Goal: Task Accomplishment & Management: Use online tool/utility

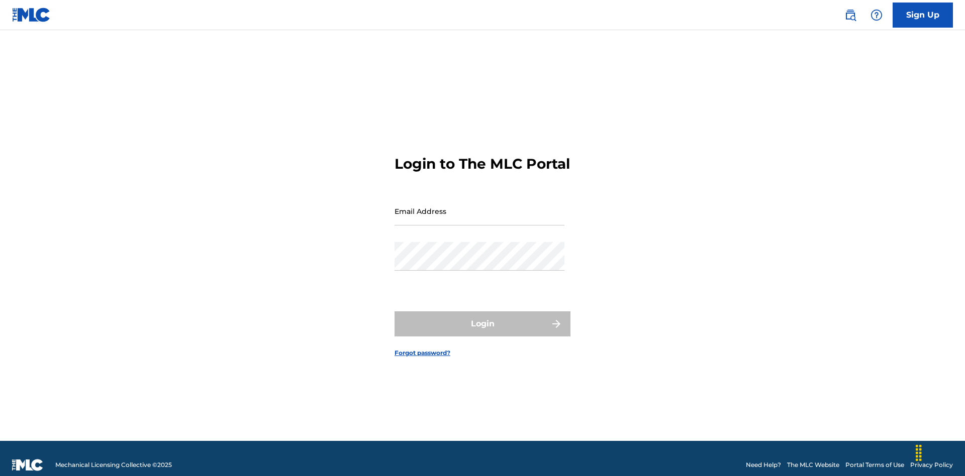
scroll to position [13, 0]
click at [479, 207] on input "Email Address" at bounding box center [480, 211] width 170 height 29
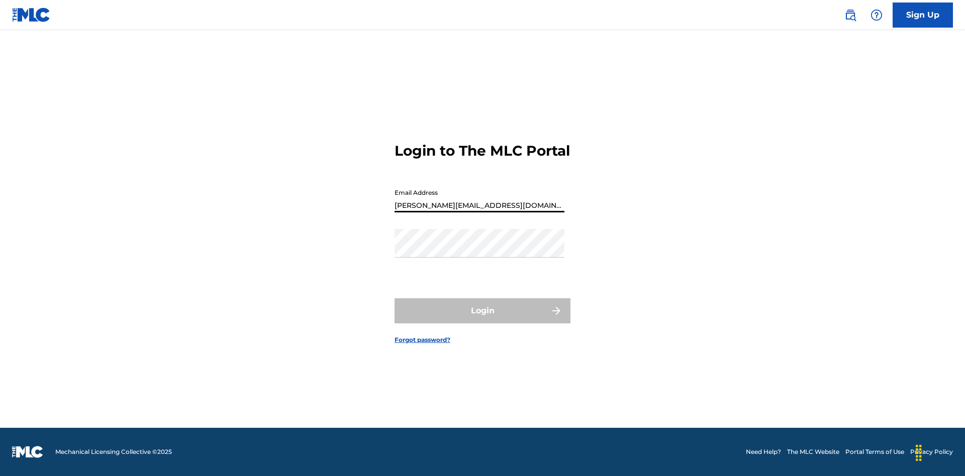
type input "[PERSON_NAME][EMAIL_ADDRESS][DOMAIN_NAME]"
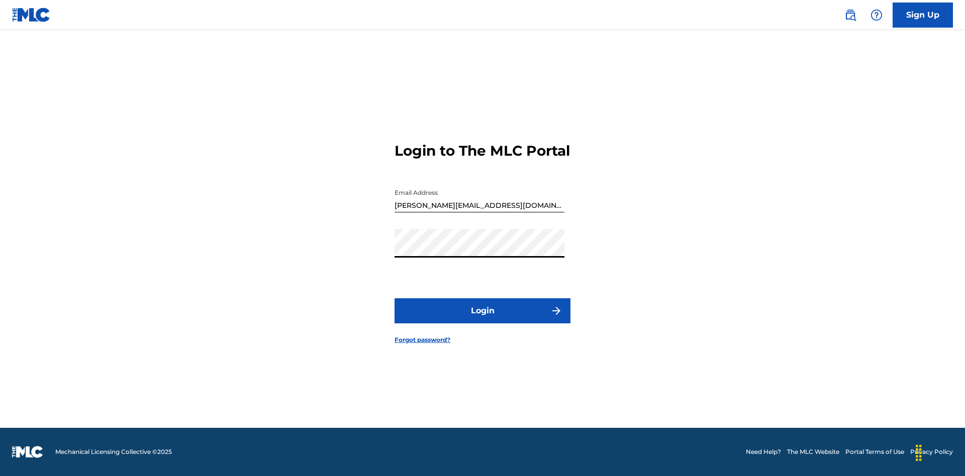
click at [482, 320] on button "Login" at bounding box center [483, 311] width 176 height 25
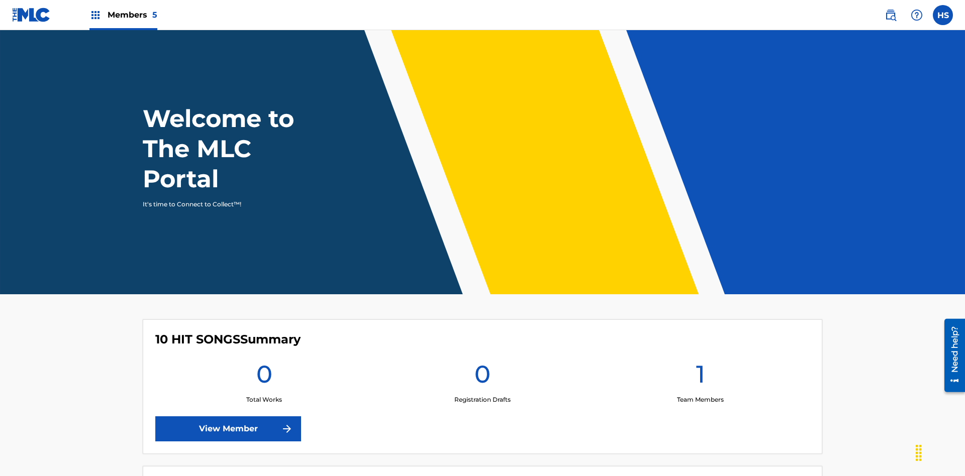
click at [123, 15] on span "Members 5" at bounding box center [133, 15] width 50 height 12
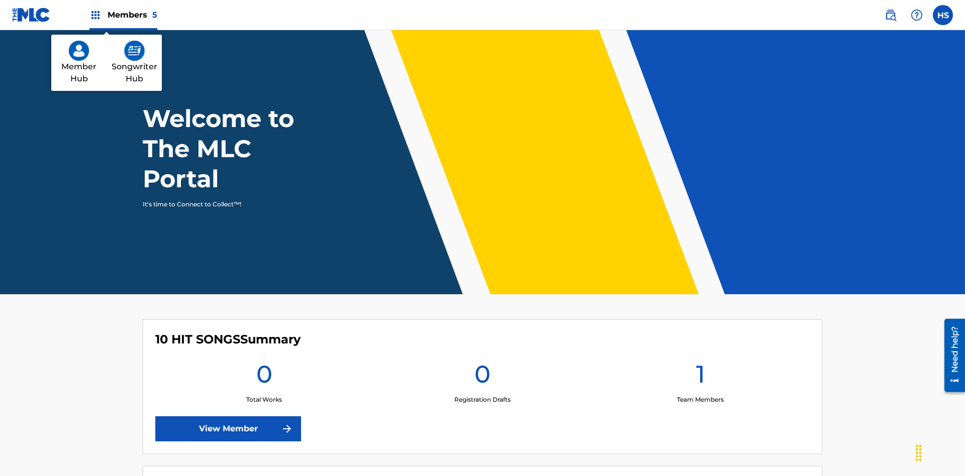
click at [134, 51] on img at bounding box center [134, 51] width 21 height 20
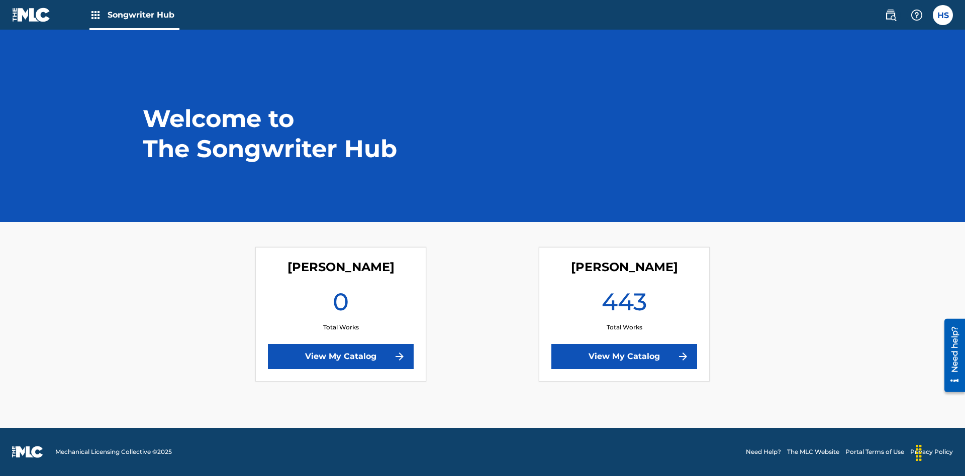
click at [624, 357] on link "View My Catalog" at bounding box center [624, 356] width 146 height 25
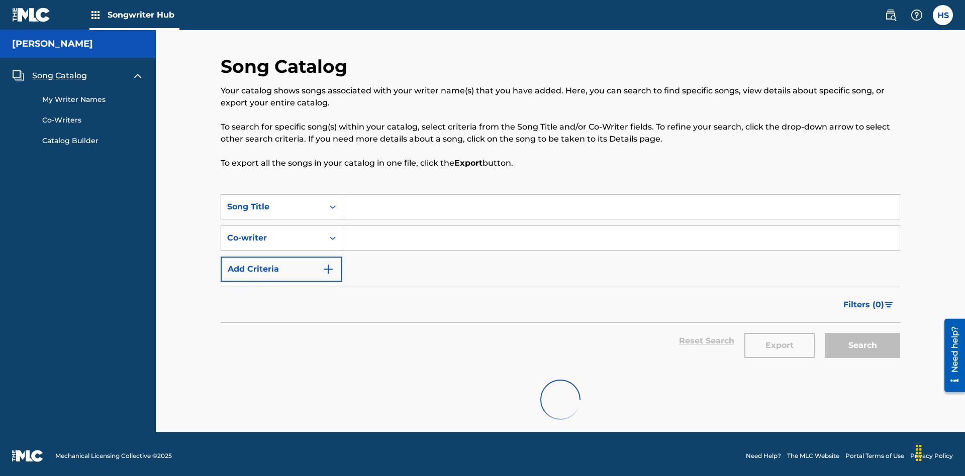
click at [59, 70] on span "Song Catalog" at bounding box center [59, 76] width 55 height 12
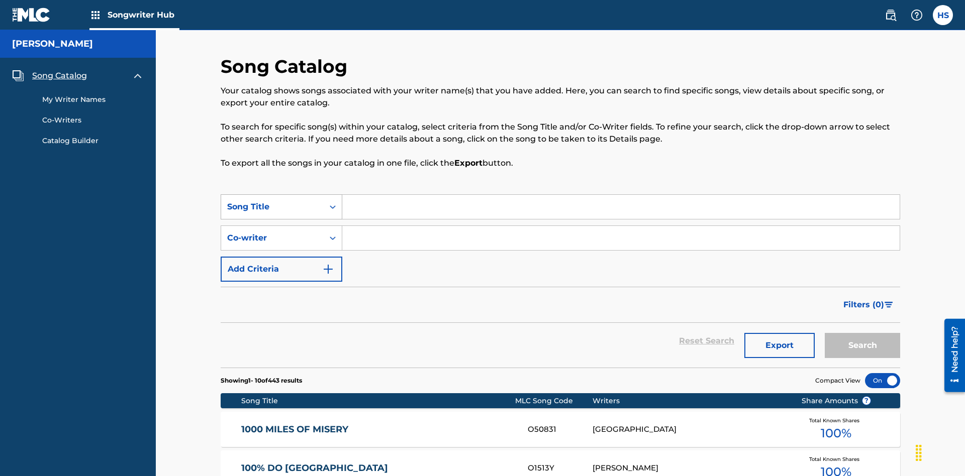
click at [272, 201] on div "Song Title" at bounding box center [272, 207] width 90 height 12
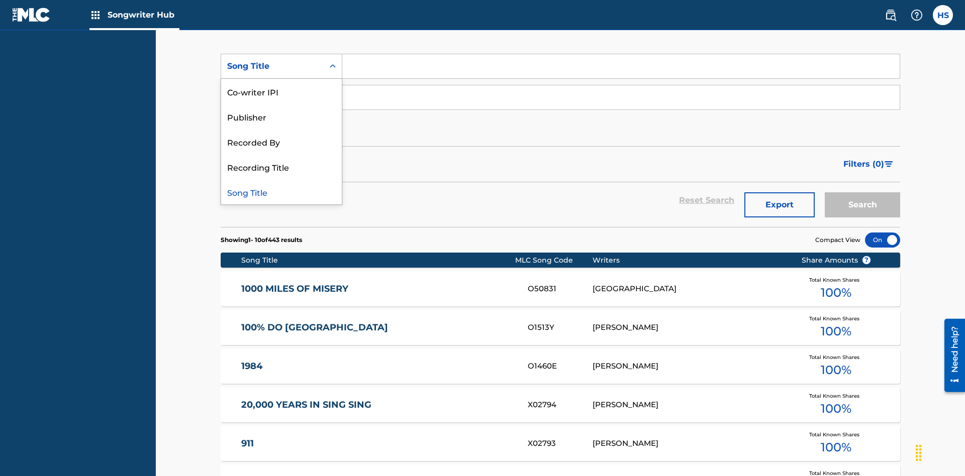
click at [281, 192] on div "Song Title" at bounding box center [281, 191] width 121 height 25
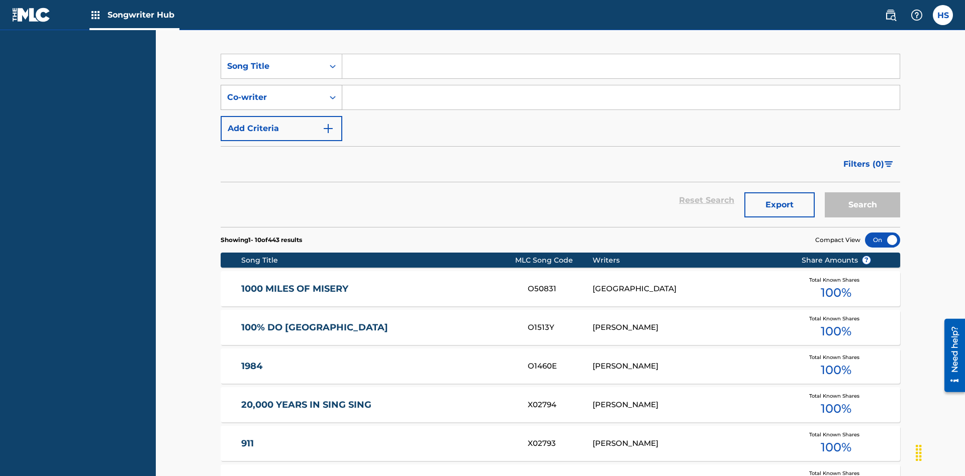
click at [272, 91] on div "Co-writer" at bounding box center [272, 97] width 90 height 12
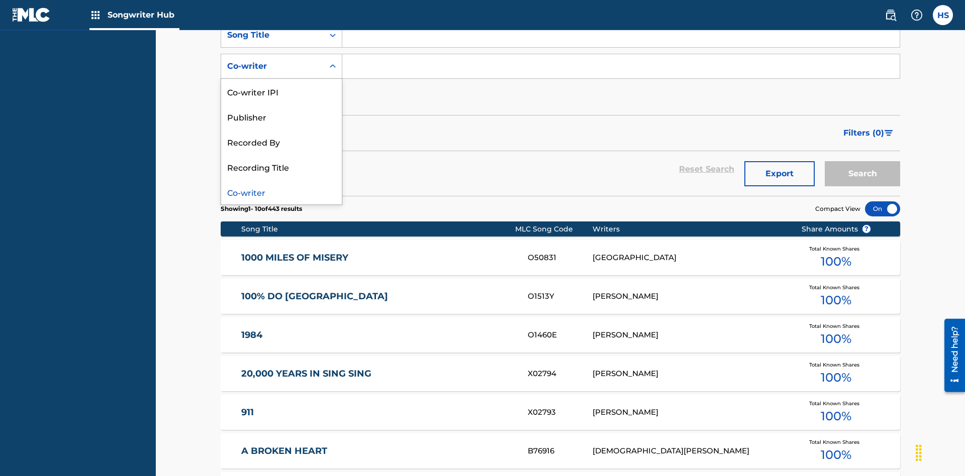
click at [281, 192] on div "Co-writer" at bounding box center [281, 191] width 121 height 25
click at [281, 85] on button "Add Criteria" at bounding box center [282, 97] width 122 height 25
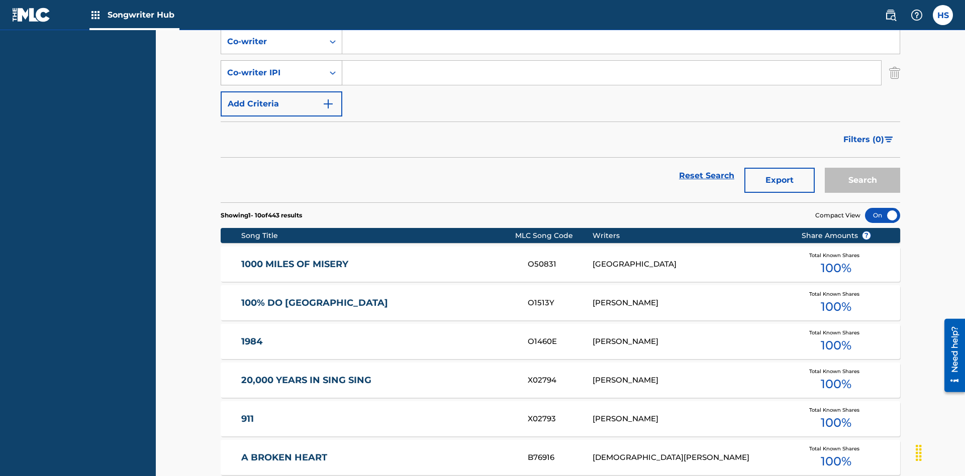
click at [272, 67] on div "Co-writer IPI" at bounding box center [272, 73] width 90 height 12
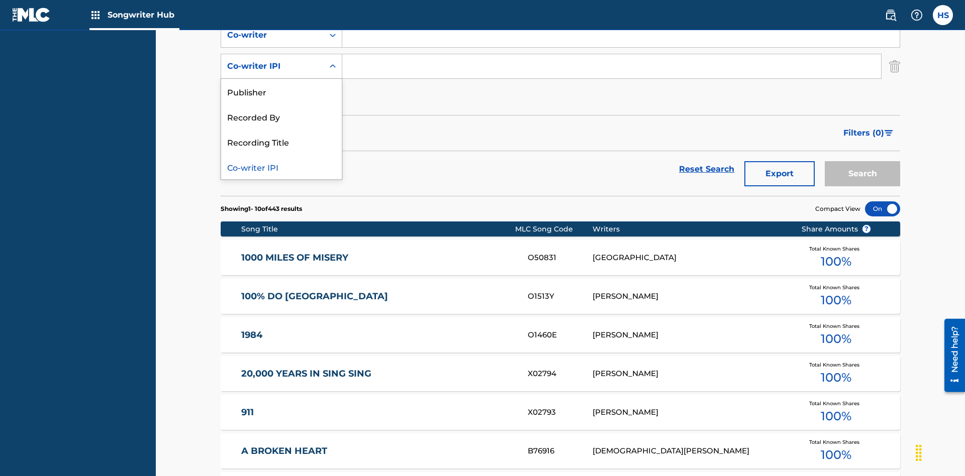
click at [281, 167] on div "Co-writer IPI" at bounding box center [281, 166] width 121 height 25
click at [281, 85] on button "Add Criteria" at bounding box center [282, 97] width 122 height 25
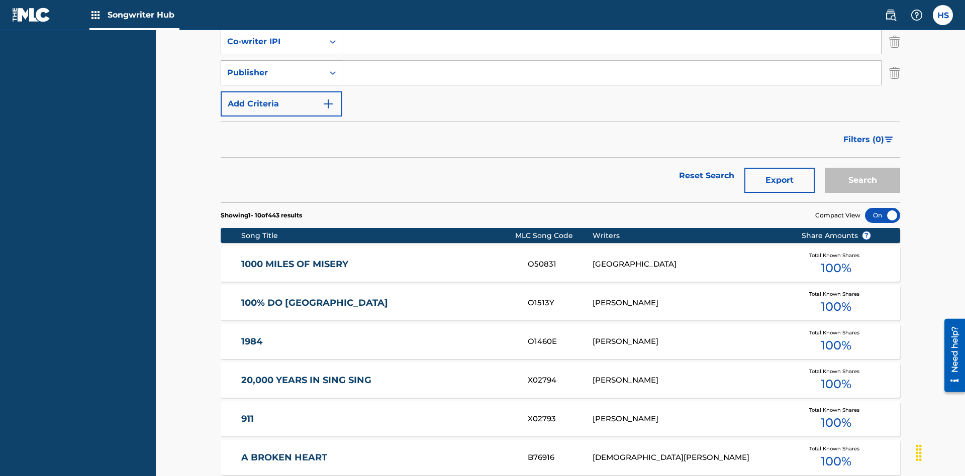
click at [272, 67] on div "Publisher" at bounding box center [272, 73] width 90 height 12
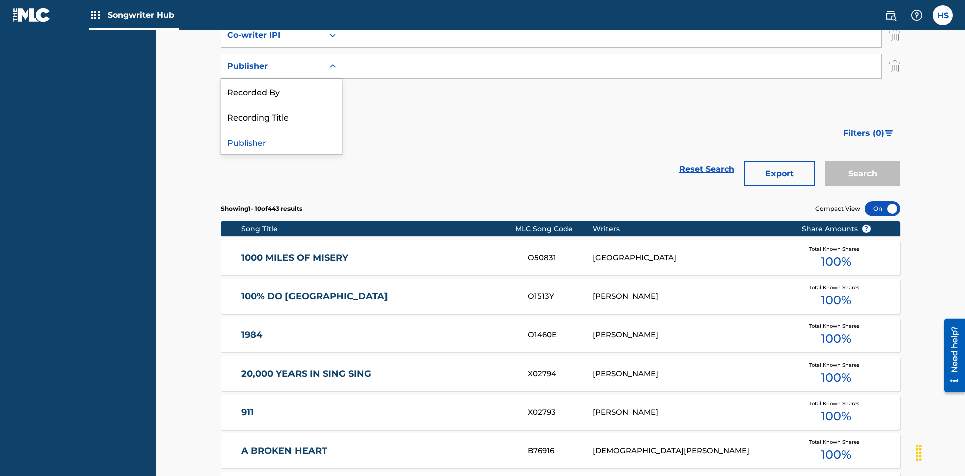
click at [281, 91] on div "Recorded By" at bounding box center [281, 91] width 121 height 25
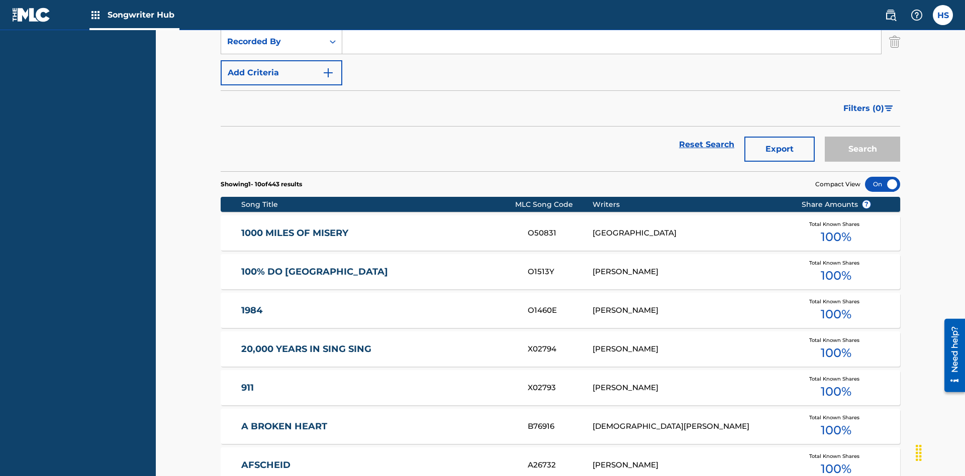
click at [281, 73] on button "Add Criteria" at bounding box center [282, 72] width 122 height 25
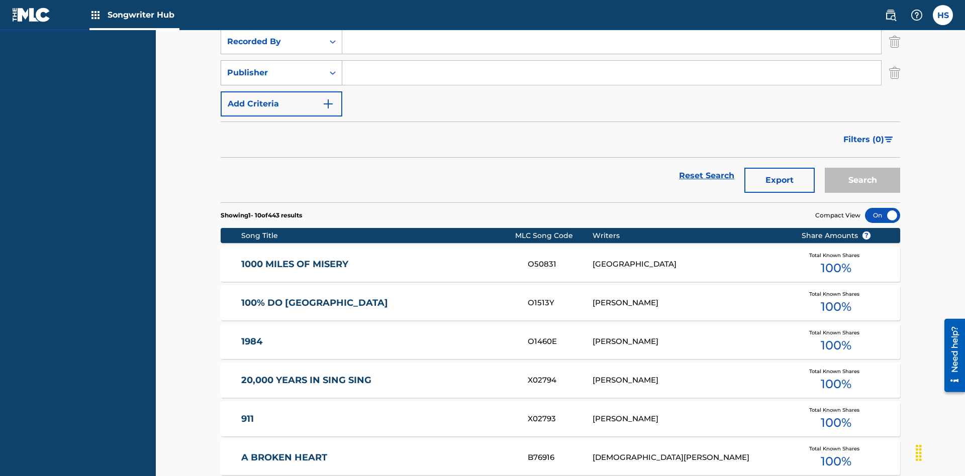
click at [272, 67] on div "Publisher" at bounding box center [272, 73] width 90 height 12
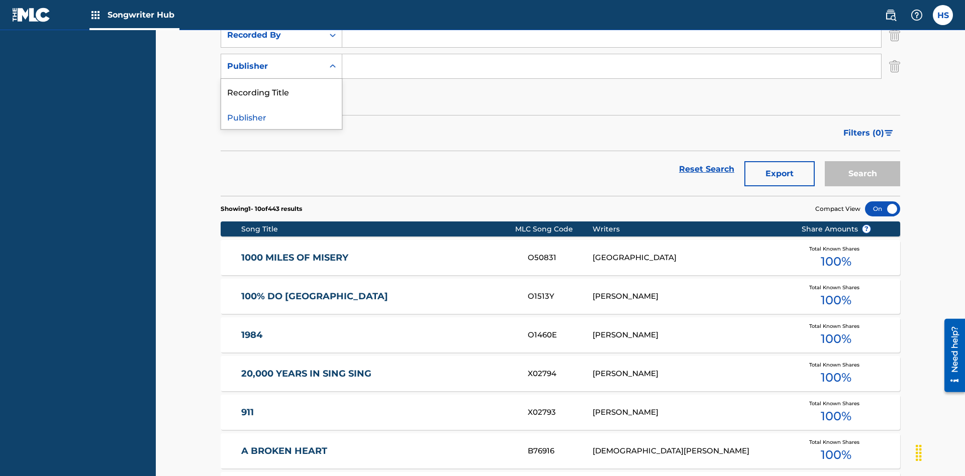
click at [281, 117] on div "Publisher" at bounding box center [281, 116] width 121 height 25
click at [281, 85] on button "Add Criteria" at bounding box center [282, 97] width 122 height 25
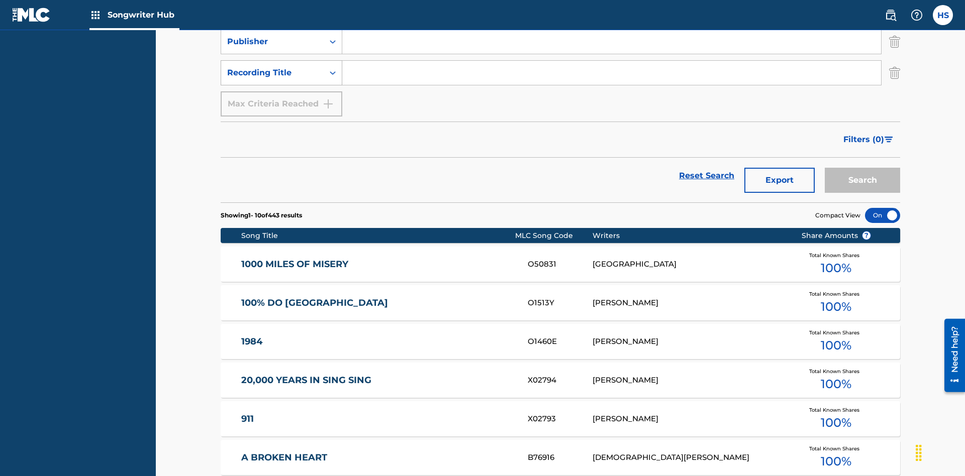
click at [272, 67] on div "Recording Title" at bounding box center [272, 73] width 90 height 12
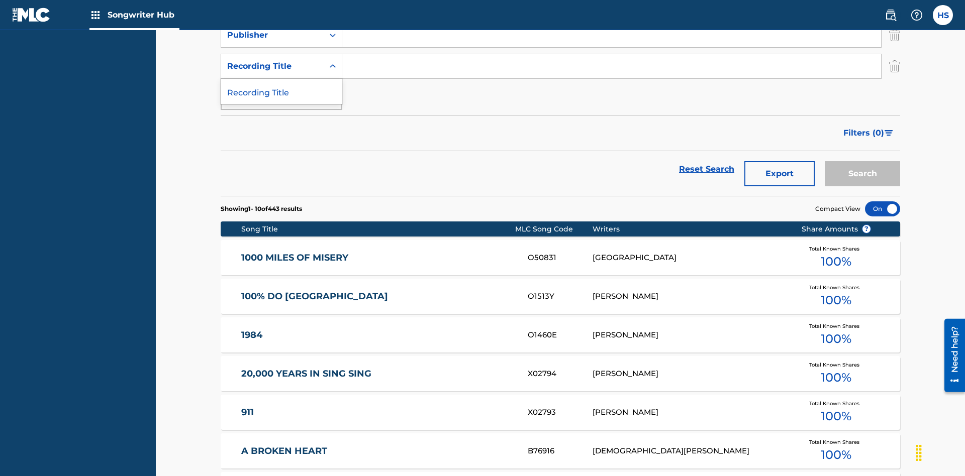
click at [281, 91] on div "Recording Title" at bounding box center [281, 91] width 121 height 25
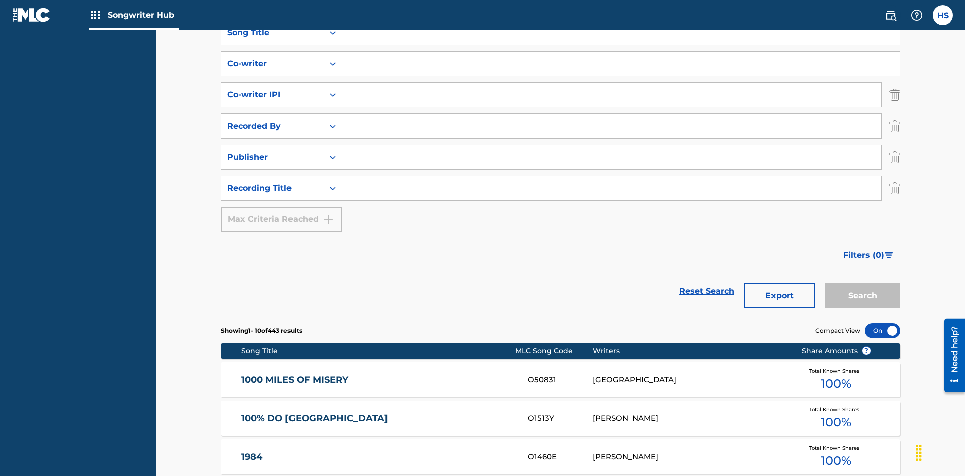
click at [621, 45] on input "Search Form" at bounding box center [620, 33] width 557 height 24
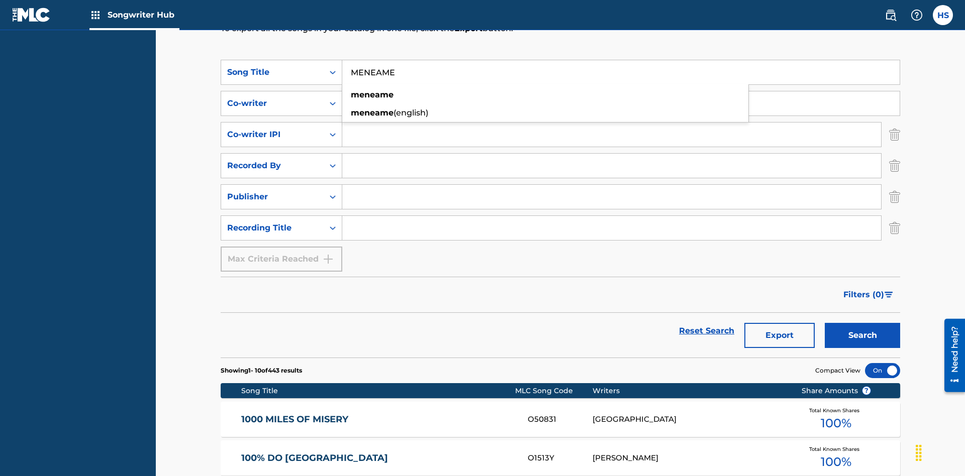
type input "MENEAME"
click at [621, 91] on input "Search Form" at bounding box center [620, 103] width 557 height 24
